Goal: Navigation & Orientation: Understand site structure

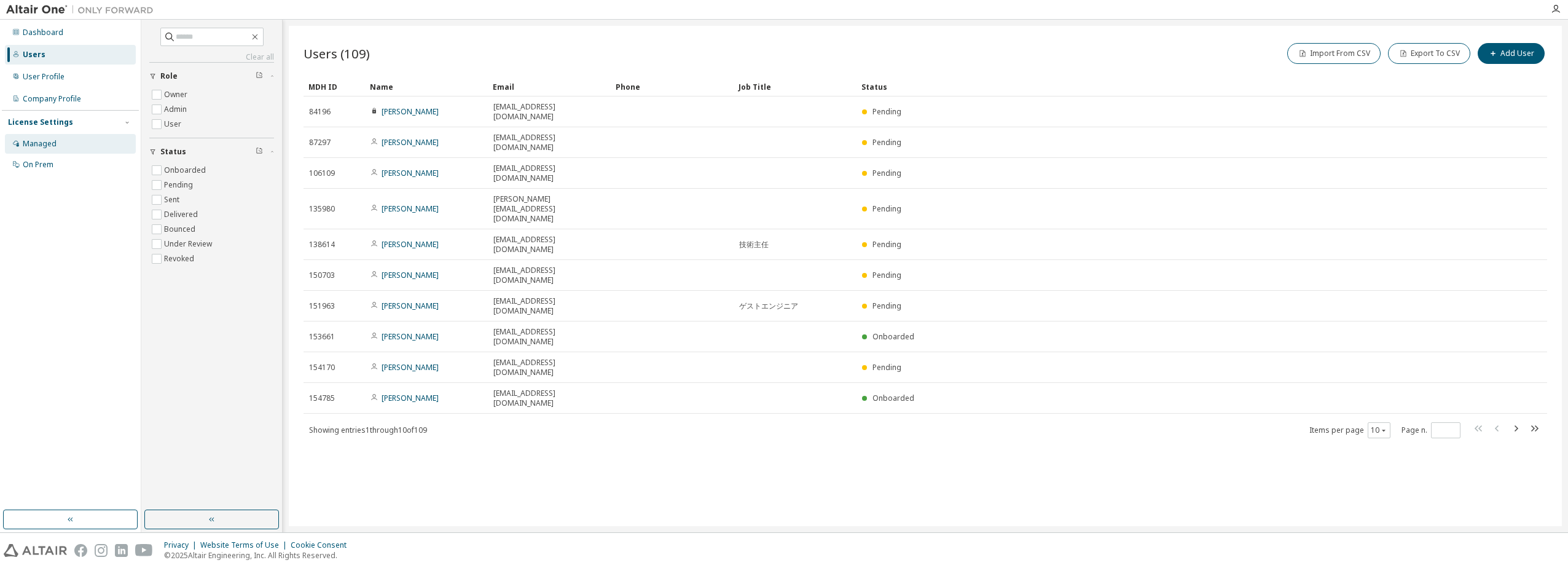
click at [44, 142] on div "Managed" at bounding box center [39, 143] width 34 height 10
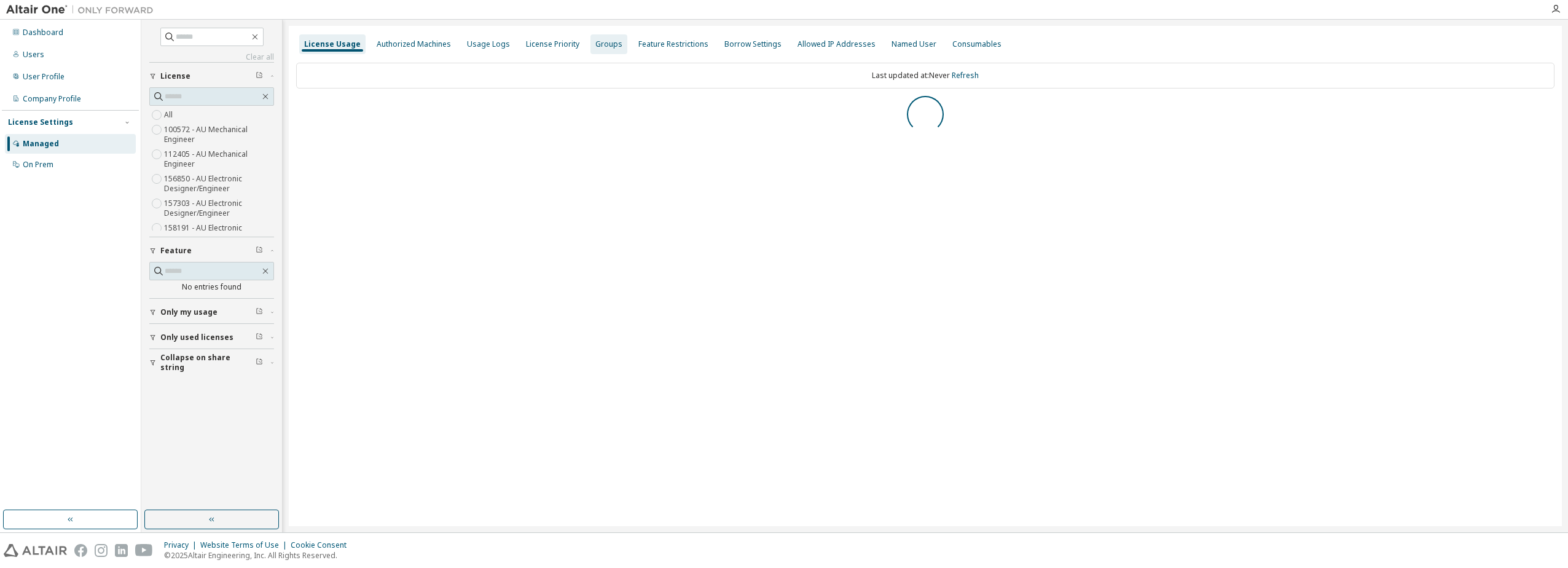
click at [601, 51] on div "Groups" at bounding box center [609, 44] width 37 height 20
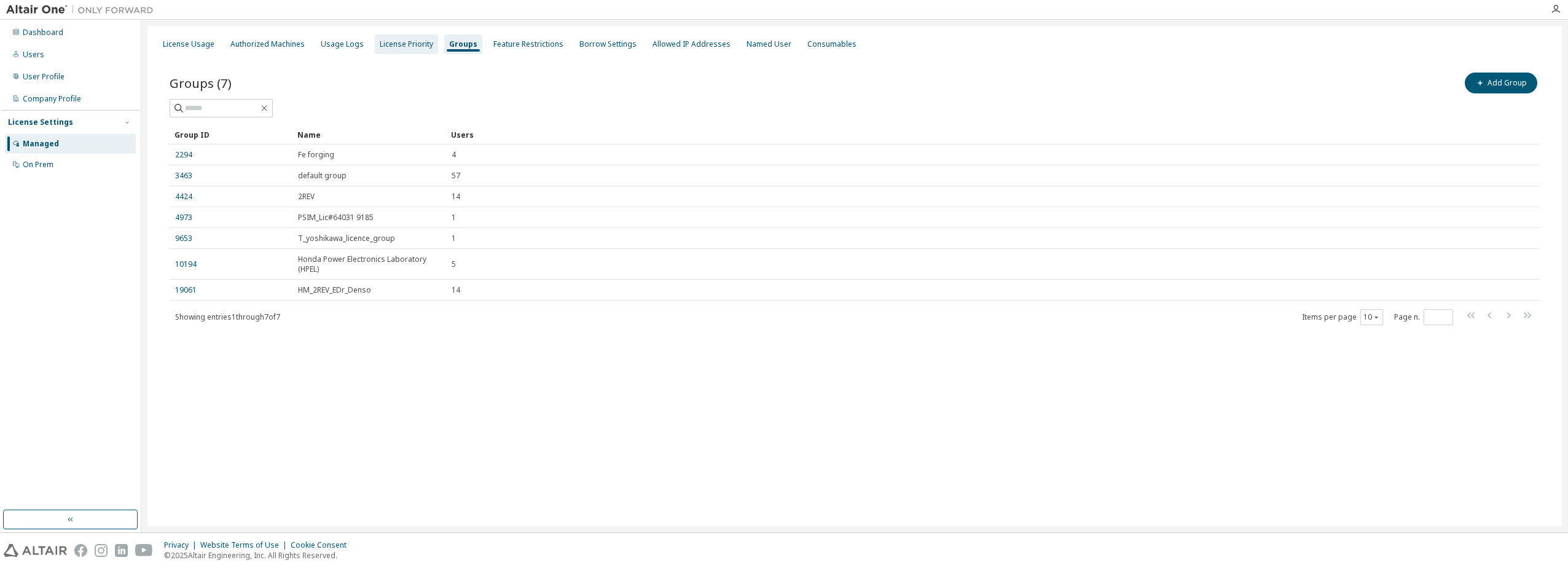
click at [394, 39] on div "License Priority" at bounding box center [406, 44] width 53 height 10
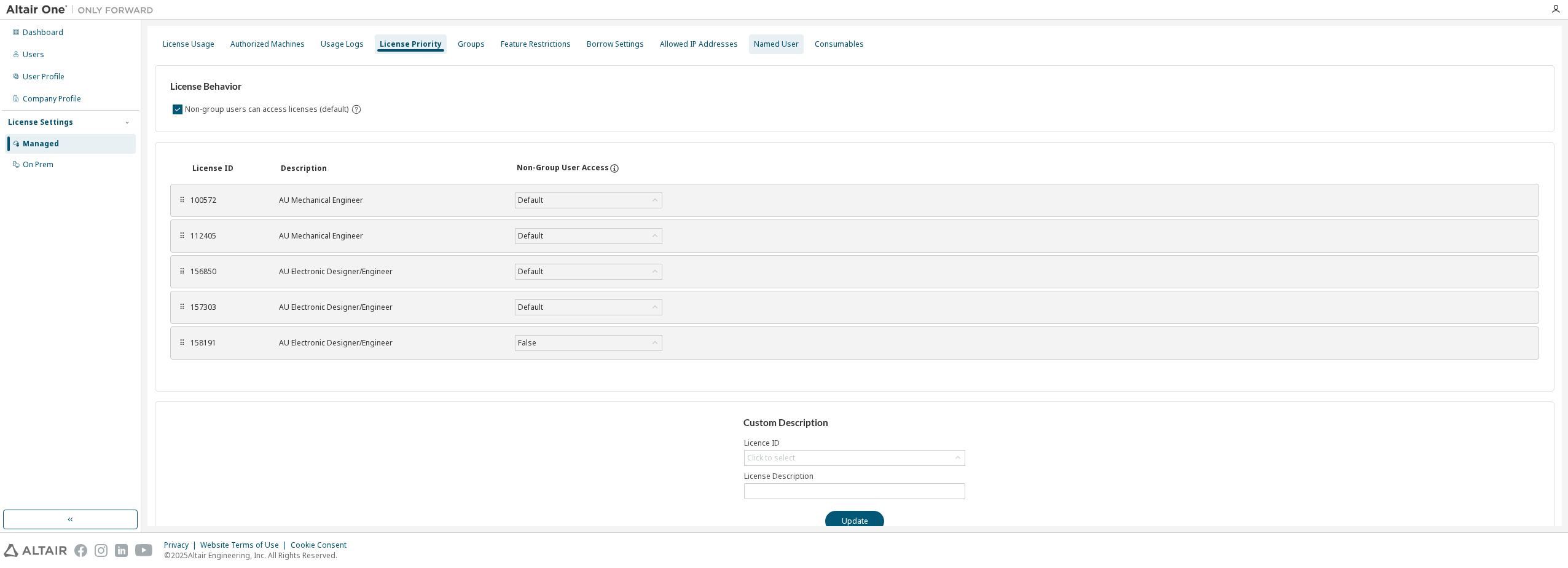
click at [770, 49] on div "Named User" at bounding box center [777, 44] width 55 height 20
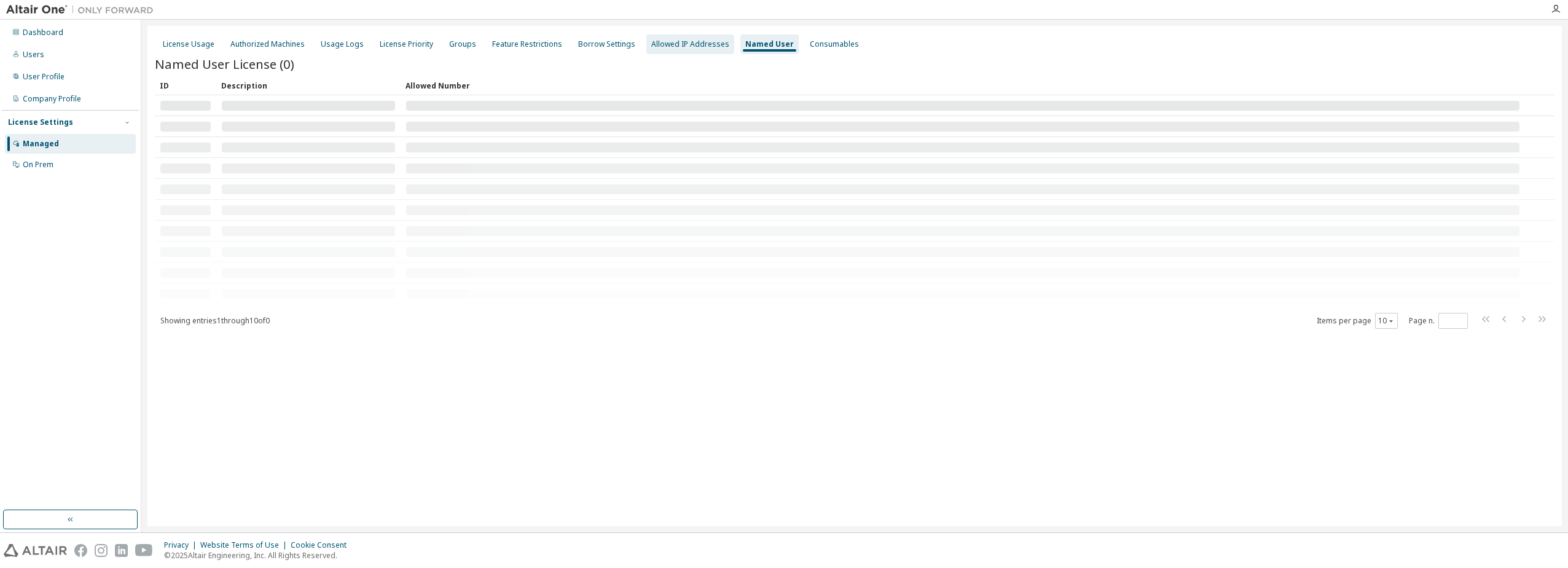
click at [688, 46] on div "Allowed IP Addresses" at bounding box center [690, 44] width 78 height 10
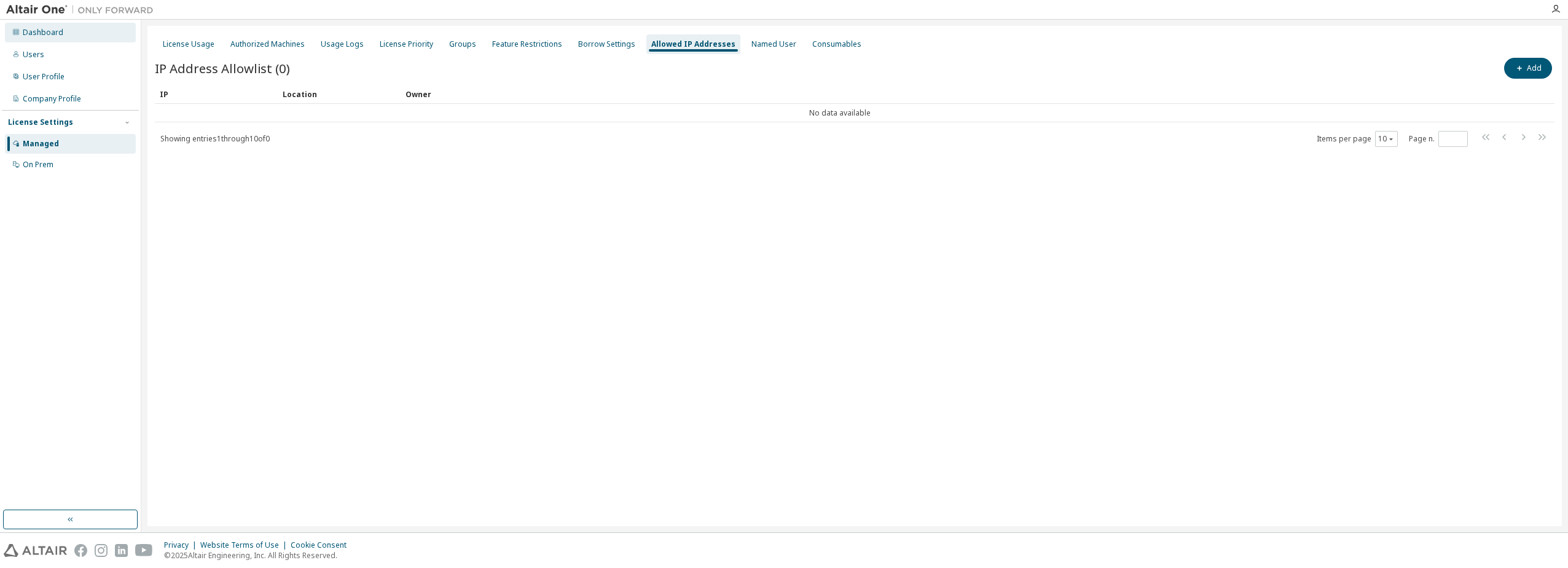
click at [37, 38] on div "Dashboard" at bounding box center [71, 32] width 131 height 20
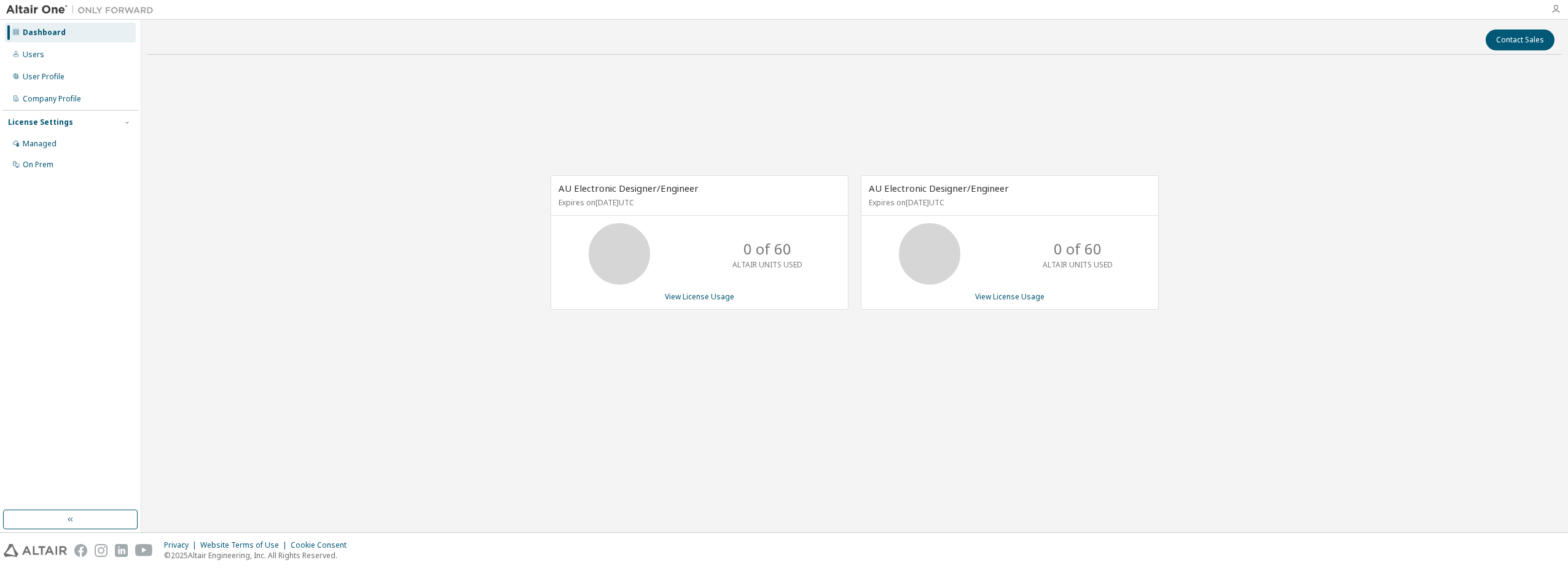
click at [1556, 13] on icon "button" at bounding box center [1556, 9] width 10 height 10
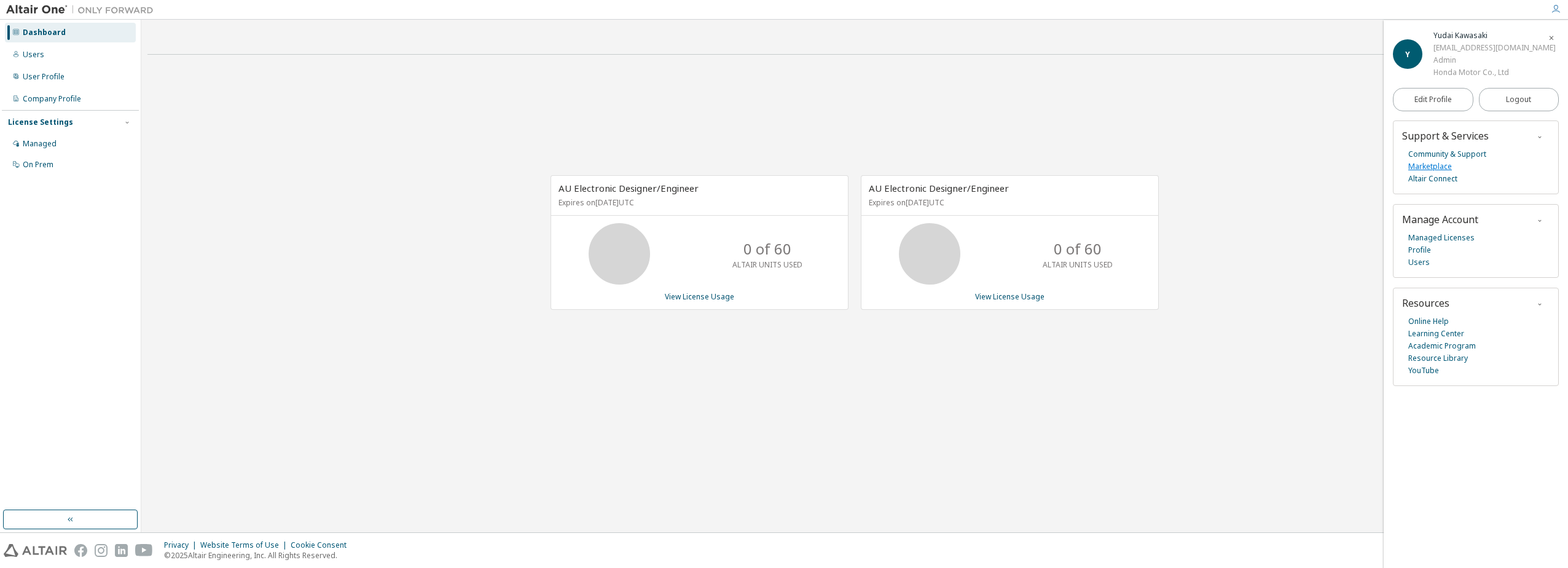
click at [1448, 167] on link "Marketplace" at bounding box center [1430, 167] width 44 height 12
